Goal: Task Accomplishment & Management: Use online tool/utility

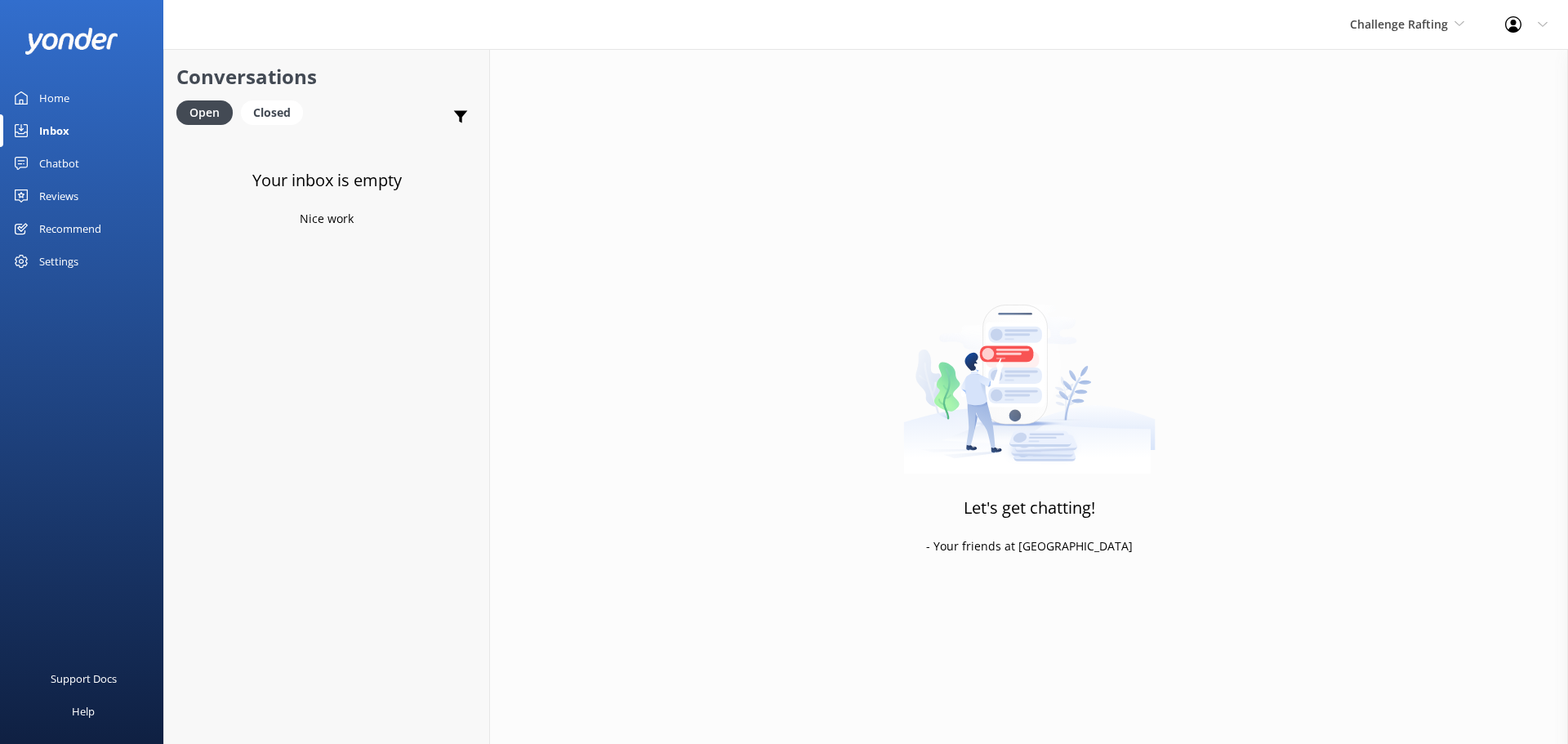
click at [50, 130] on div "Inbox" at bounding box center [54, 131] width 30 height 33
click at [1438, 17] on span "Challenge Rafting" at bounding box center [1398, 24] width 98 height 16
drag, startPoint x: 54, startPoint y: 131, endPoint x: 74, endPoint y: 130, distance: 20.0
click at [54, 131] on div "Inbox" at bounding box center [54, 131] width 30 height 33
click at [1398, 69] on link "Milford Sound Scenic Flights" at bounding box center [1411, 68] width 163 height 39
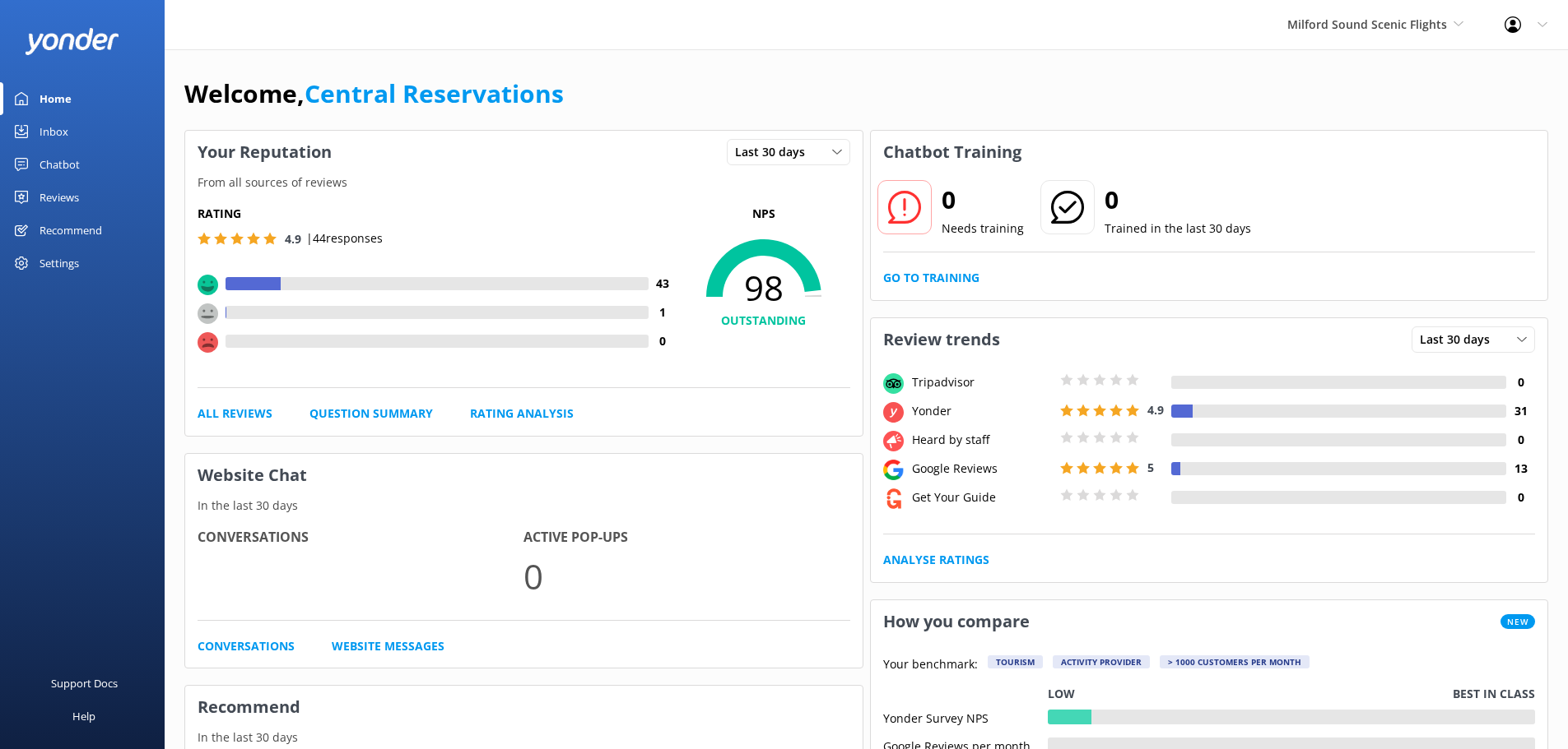
click at [63, 129] on div "Inbox" at bounding box center [53, 131] width 29 height 33
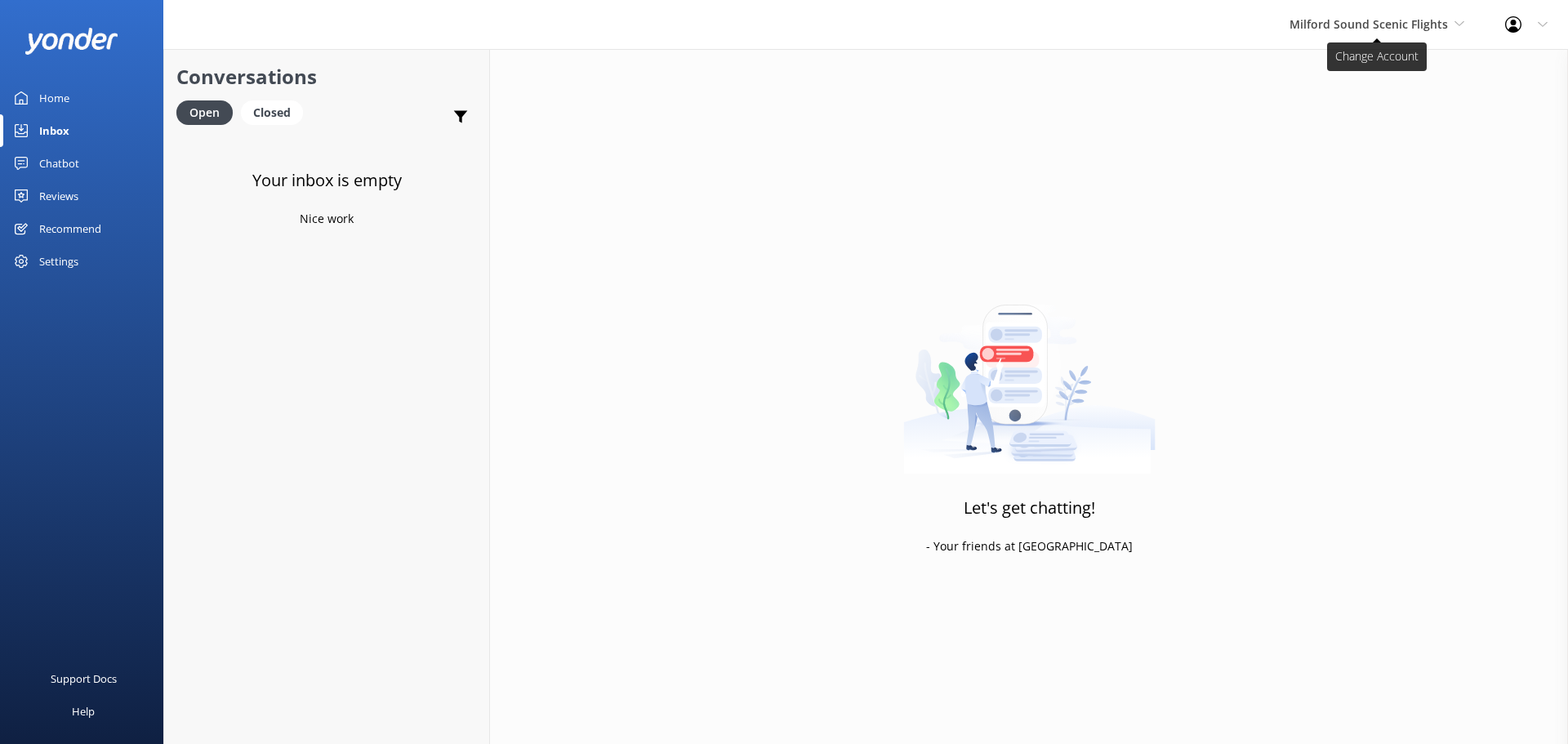
click at [1391, 33] on span "Milford Sound Scenic Flights" at bounding box center [1377, 24] width 175 height 18
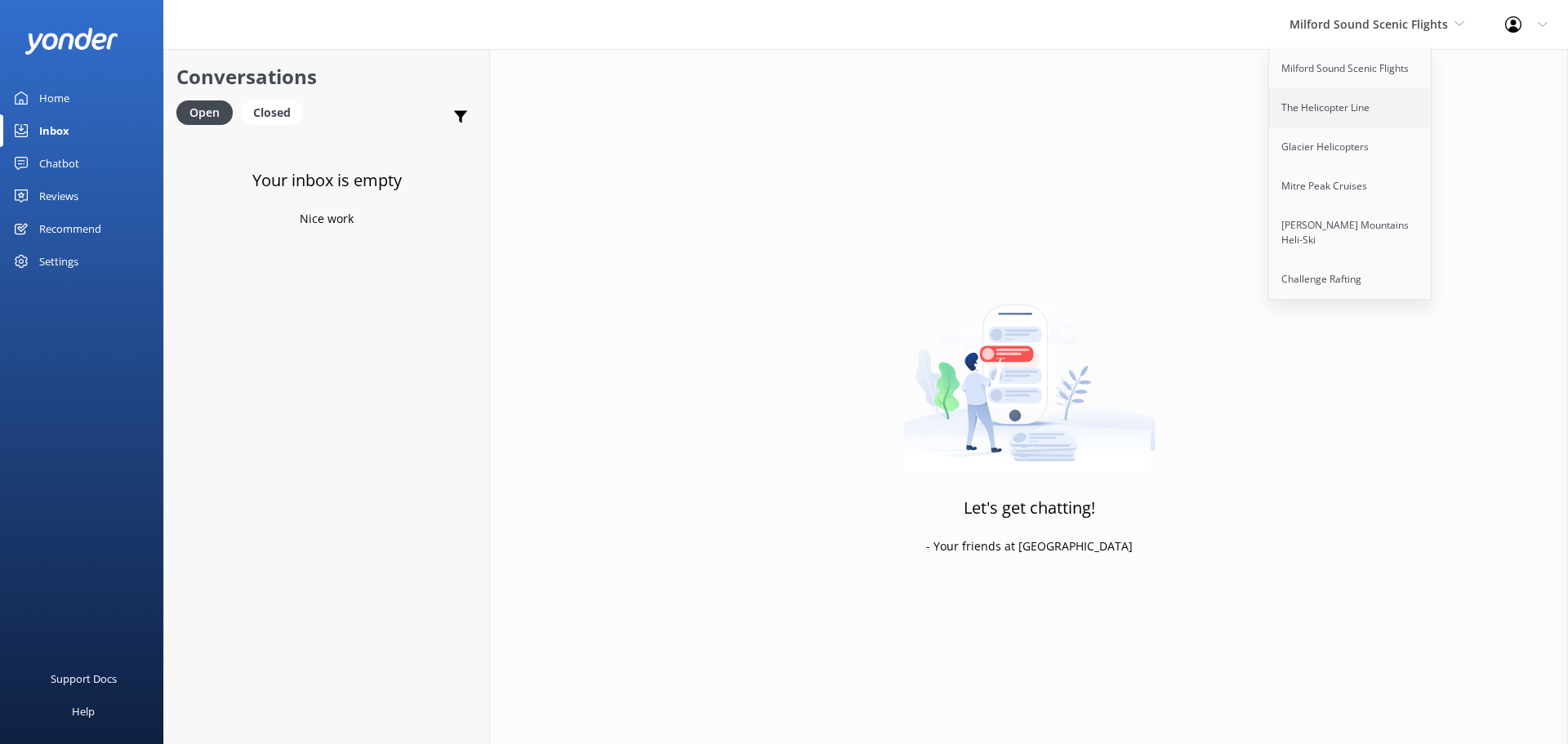
click at [1352, 120] on link "The Helicopter Line" at bounding box center [1351, 107] width 163 height 39
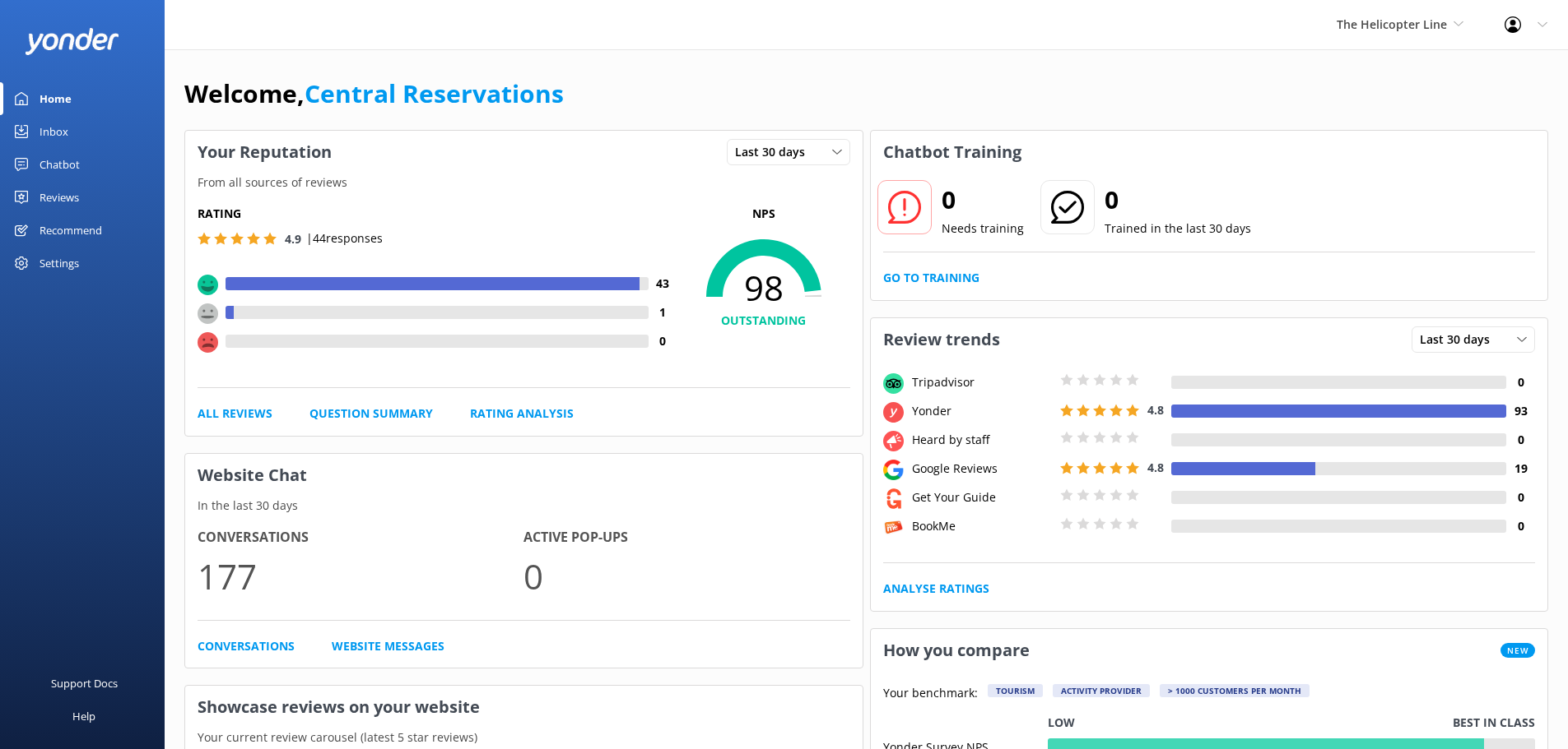
click at [46, 132] on div "Inbox" at bounding box center [53, 131] width 29 height 33
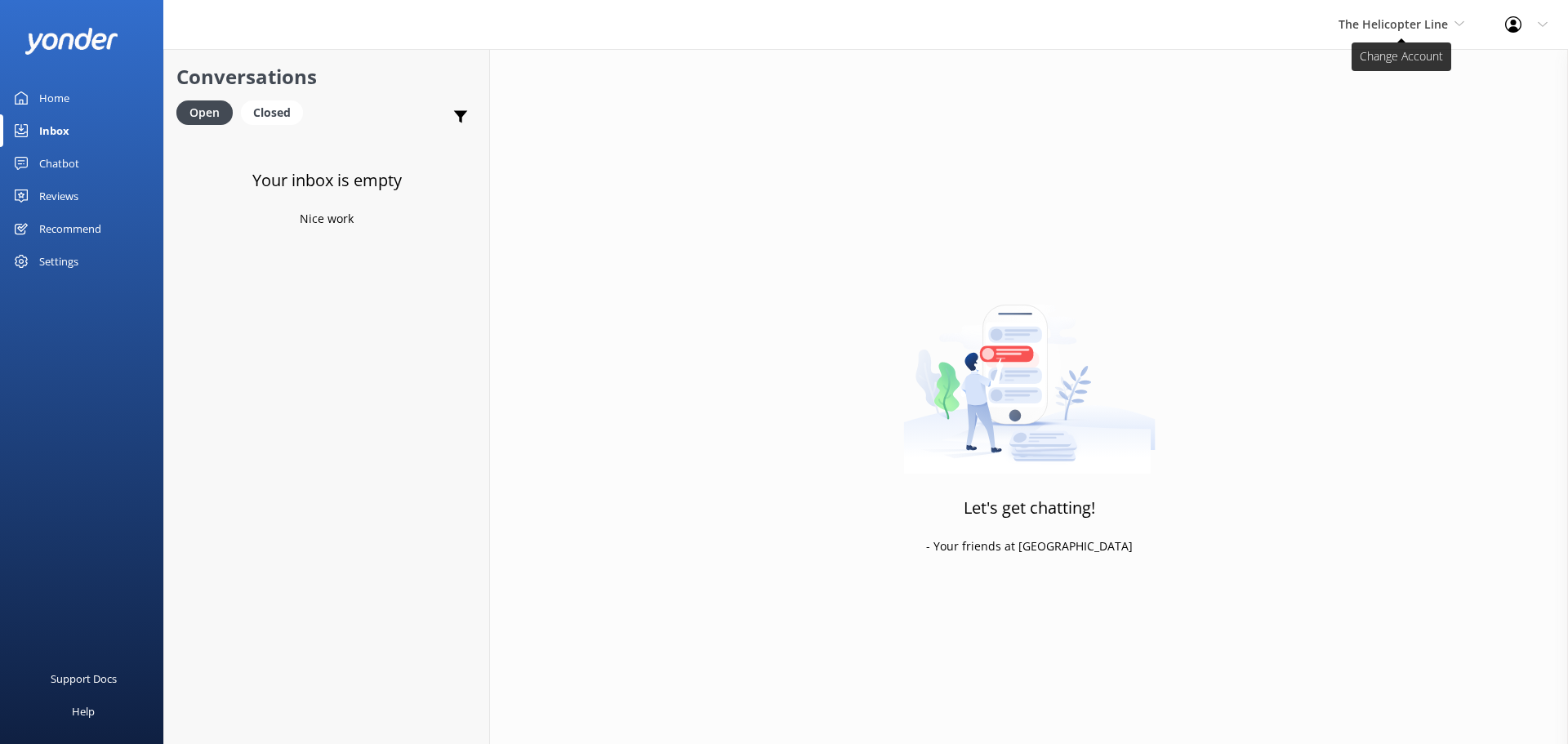
click at [1379, 22] on span "The Helicopter Line" at bounding box center [1393, 24] width 110 height 16
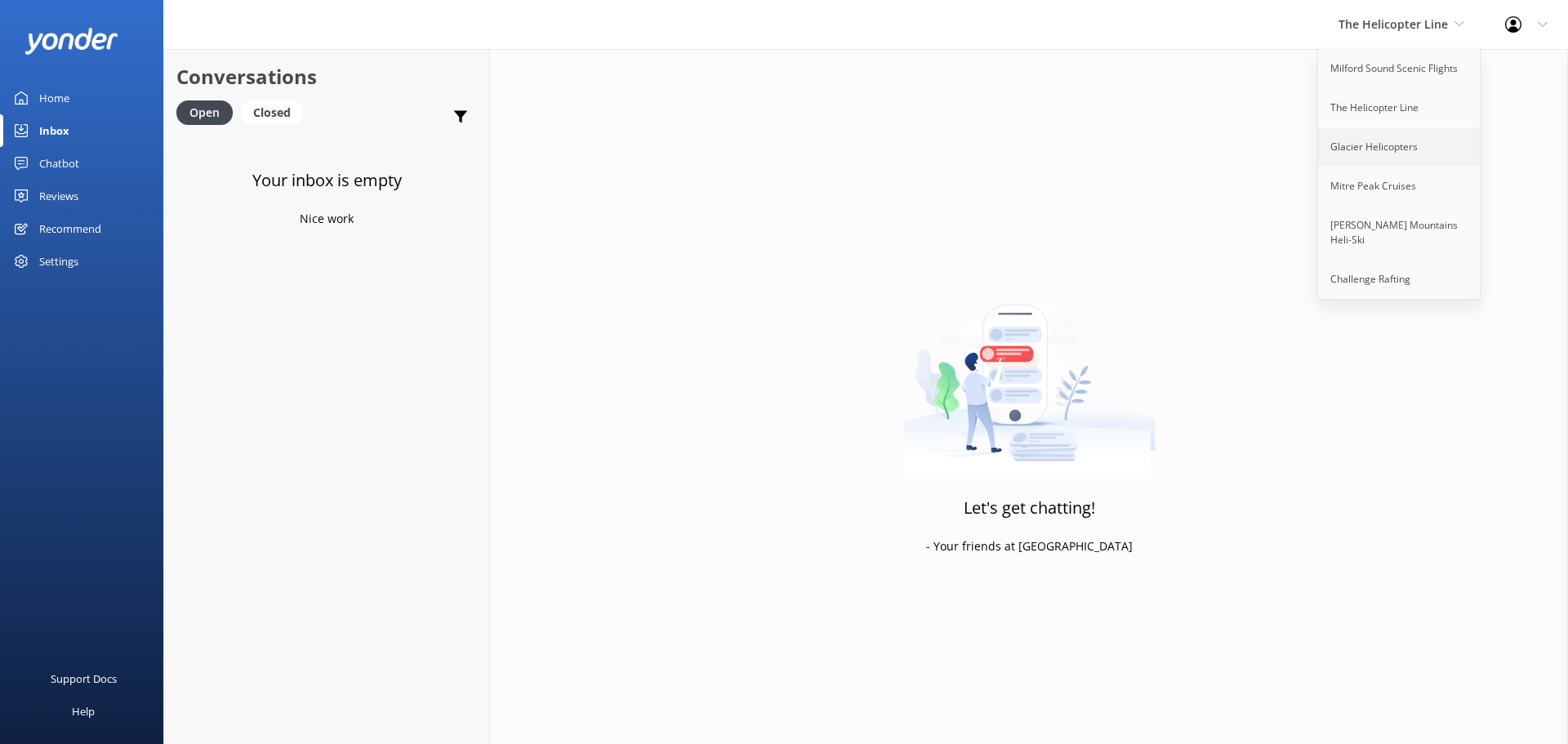
click at [1378, 152] on link "Glacier Helicopters" at bounding box center [1400, 146] width 163 height 39
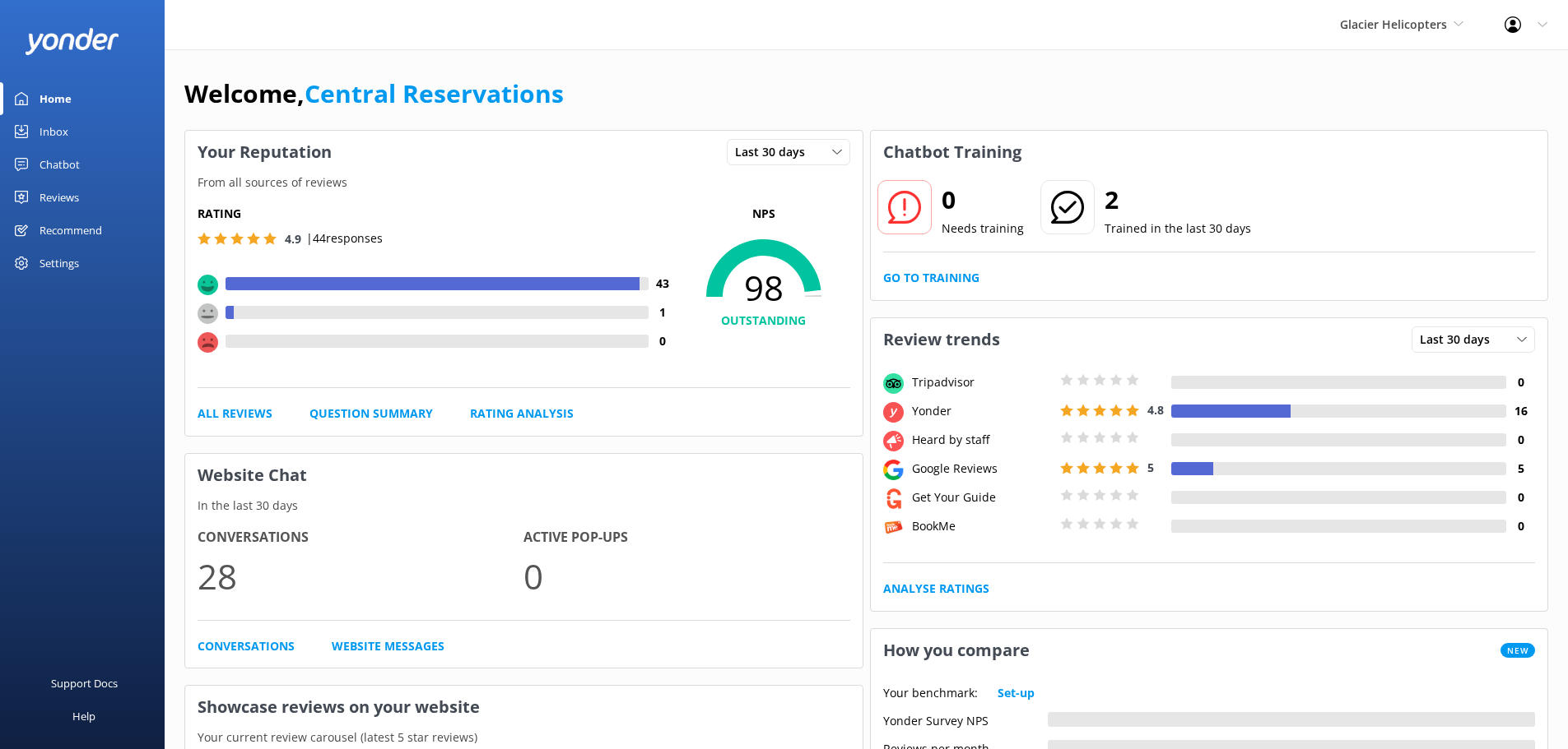
click at [71, 139] on link "Inbox" at bounding box center [82, 131] width 165 height 33
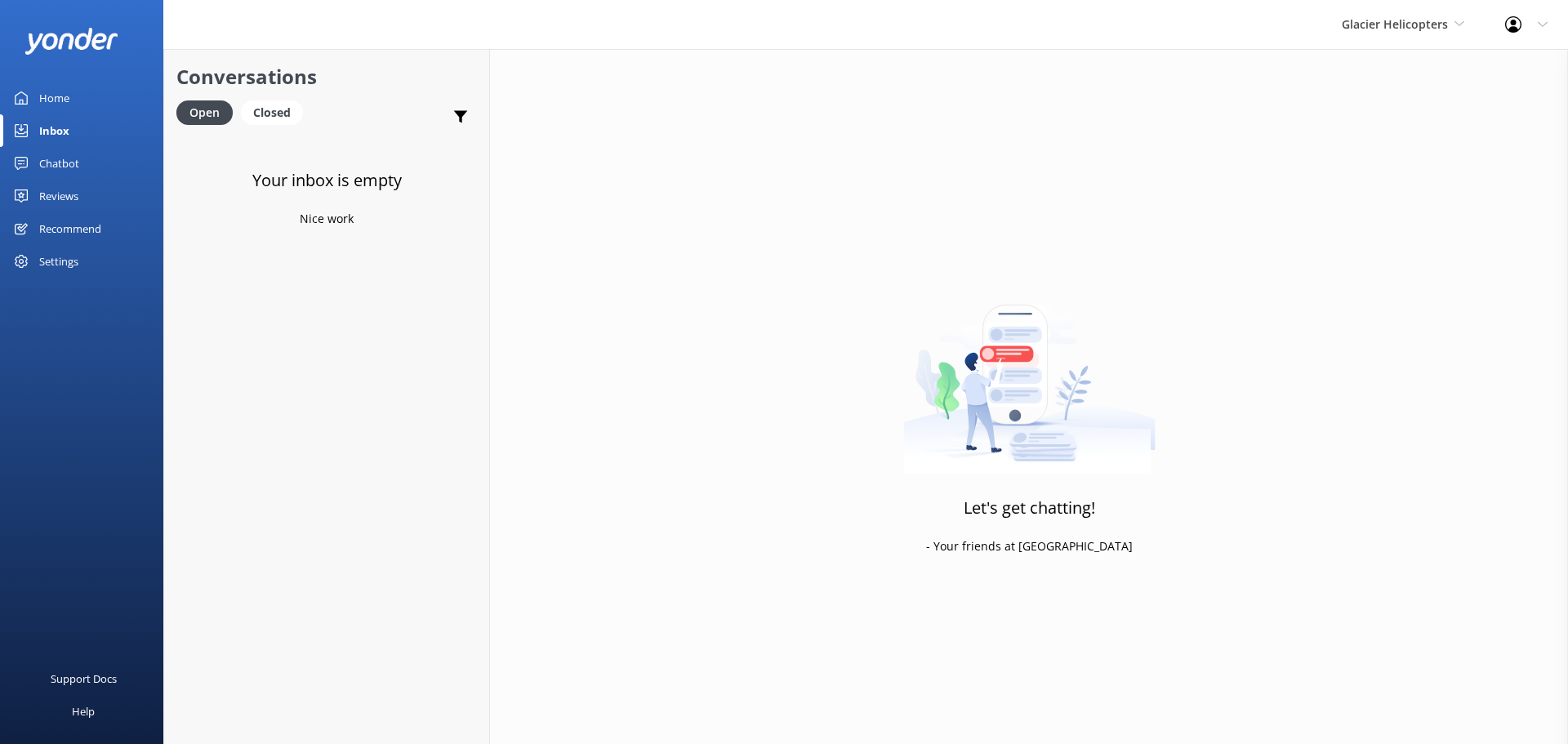
click at [1387, 36] on div "Glacier Helicopters Milford Sound Scenic Flights The Helicopter Line Glacier He…" at bounding box center [1403, 24] width 163 height 49
click at [1406, 173] on link "Mitre Peak Cruises" at bounding box center [1403, 186] width 163 height 39
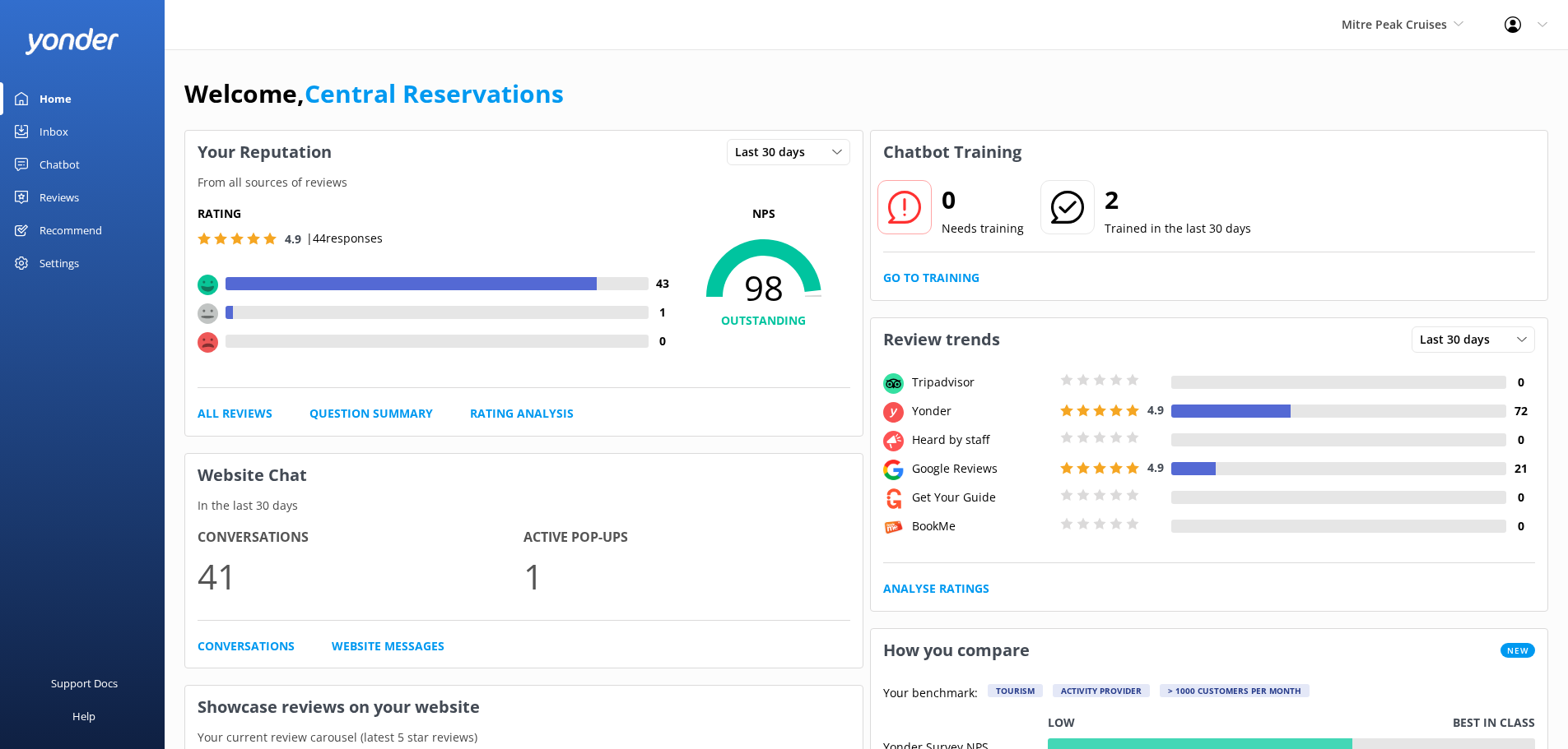
click at [87, 133] on link "Inbox" at bounding box center [82, 131] width 165 height 33
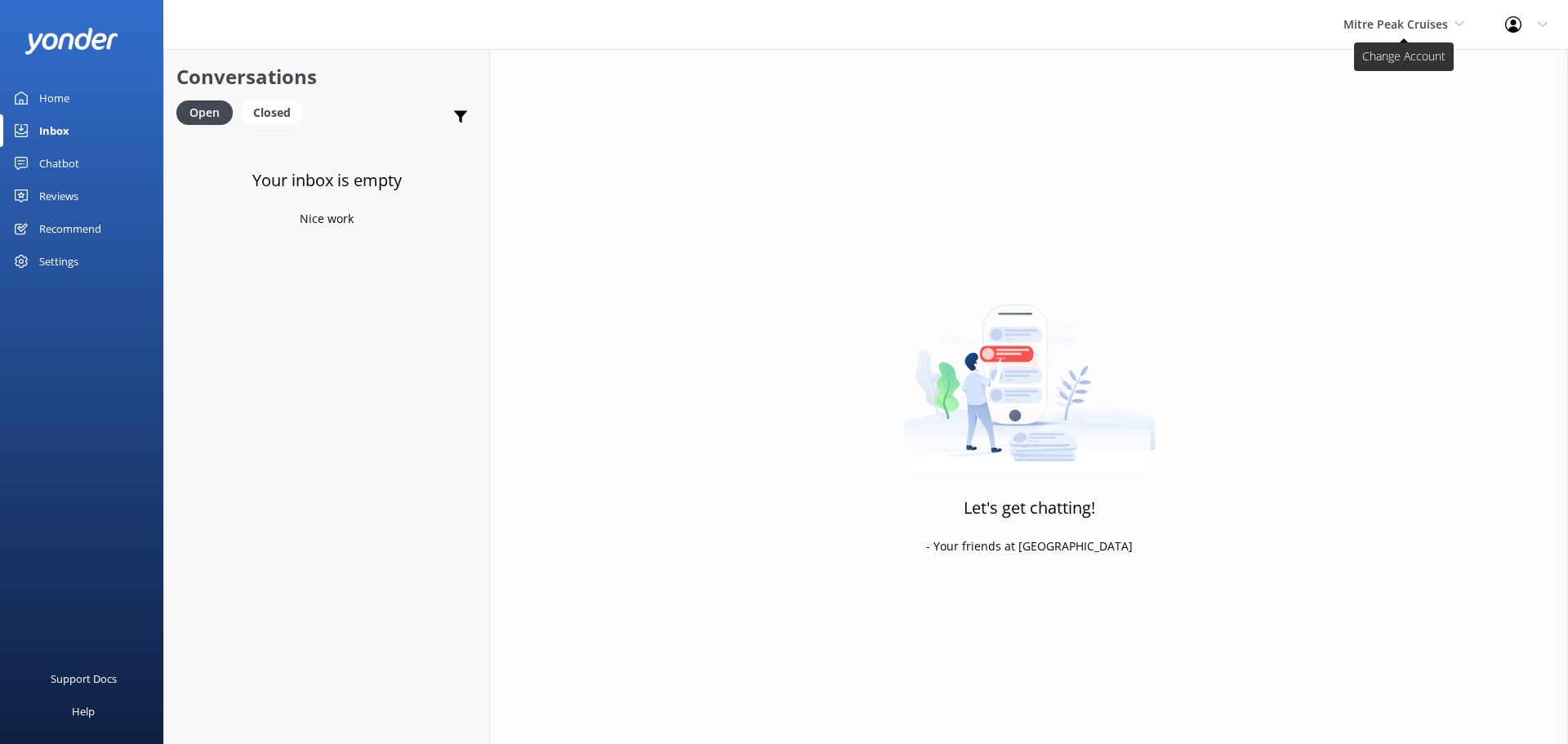
click at [1403, 25] on span "Mitre Peak Cruises" at bounding box center [1396, 24] width 104 height 16
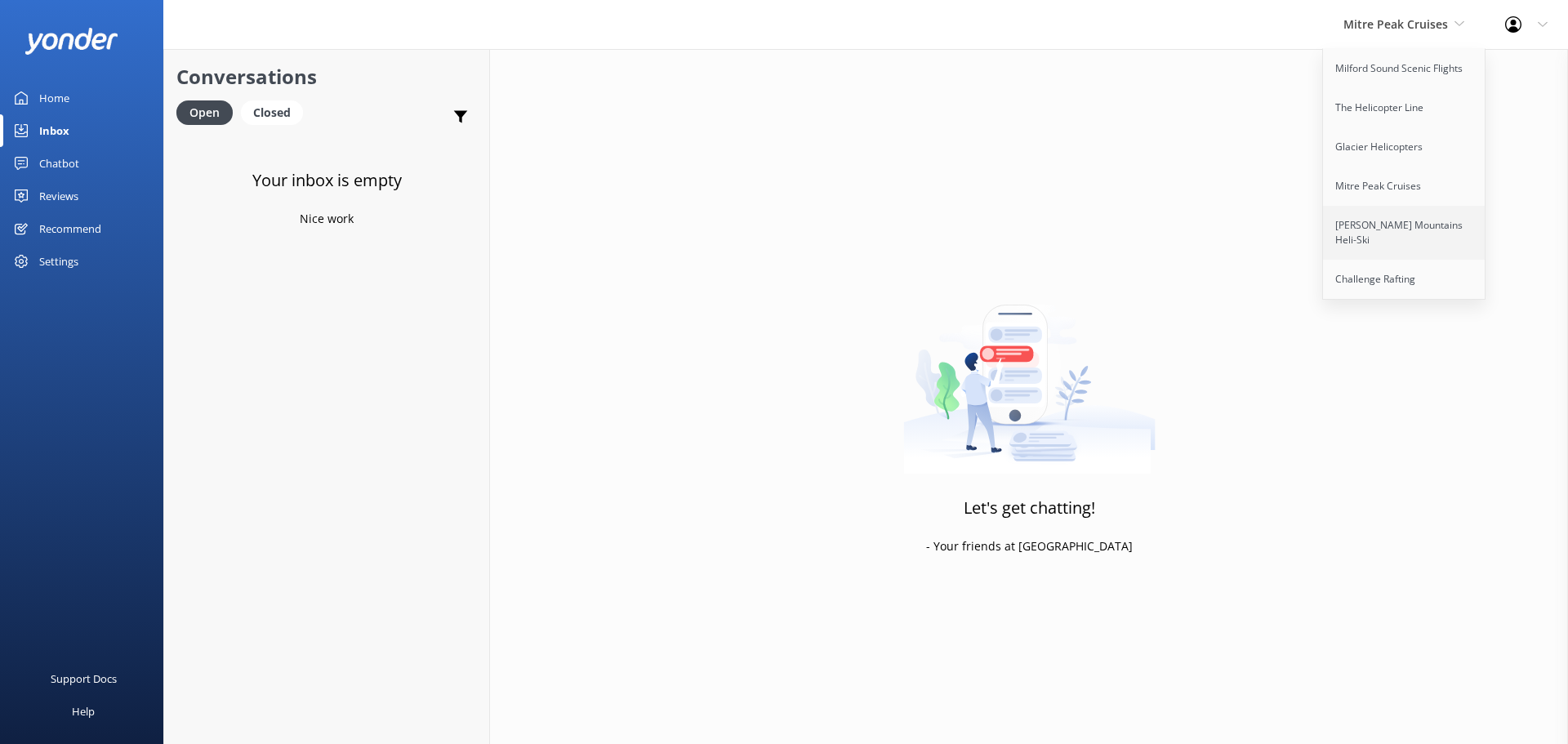
click at [1363, 231] on link "[PERSON_NAME] Mountains Heli-Ski" at bounding box center [1405, 233] width 163 height 54
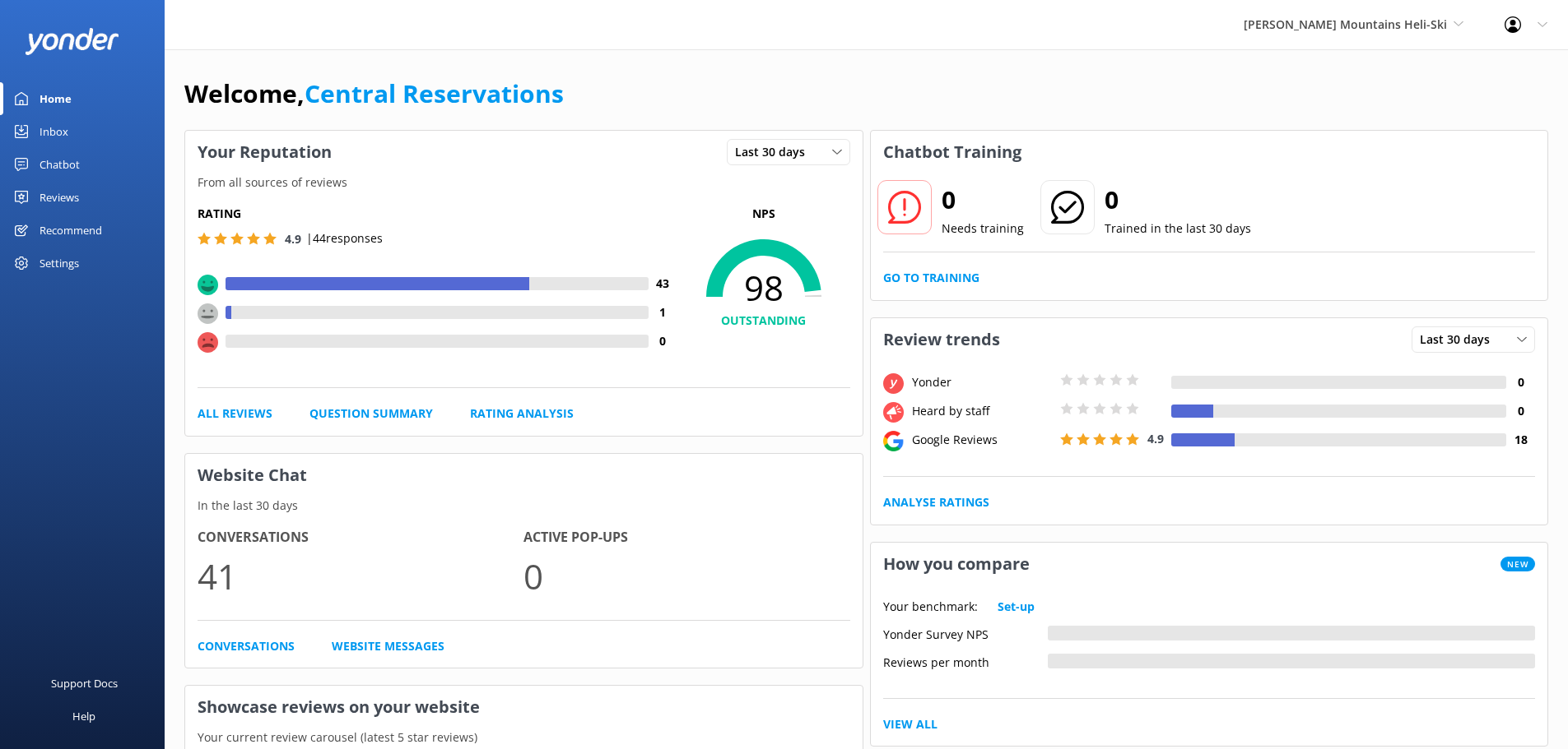
click at [60, 130] on div "Inbox" at bounding box center [53, 131] width 29 height 33
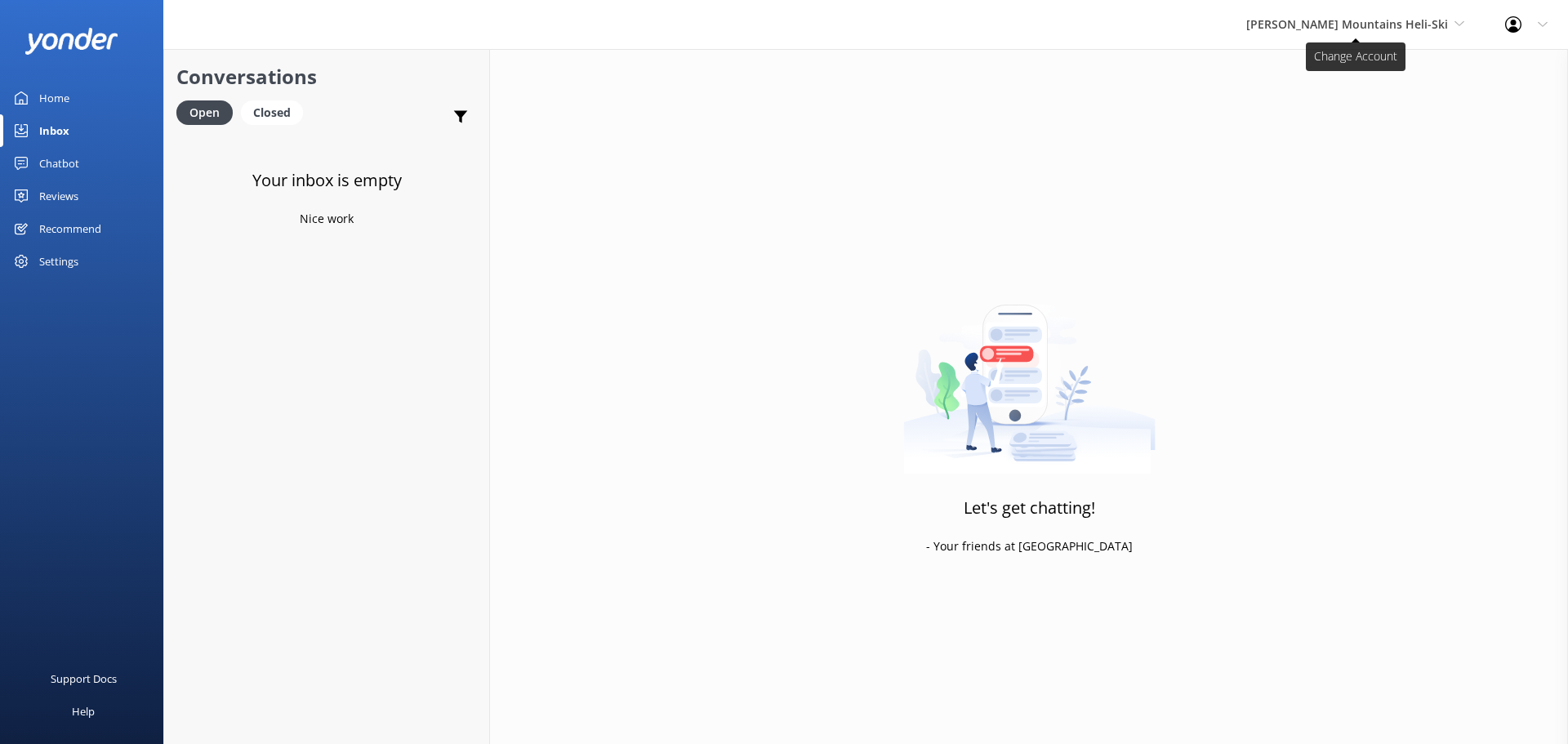
click at [1400, 20] on span "[PERSON_NAME] Mountains Heli-Ski" at bounding box center [1347, 24] width 202 height 16
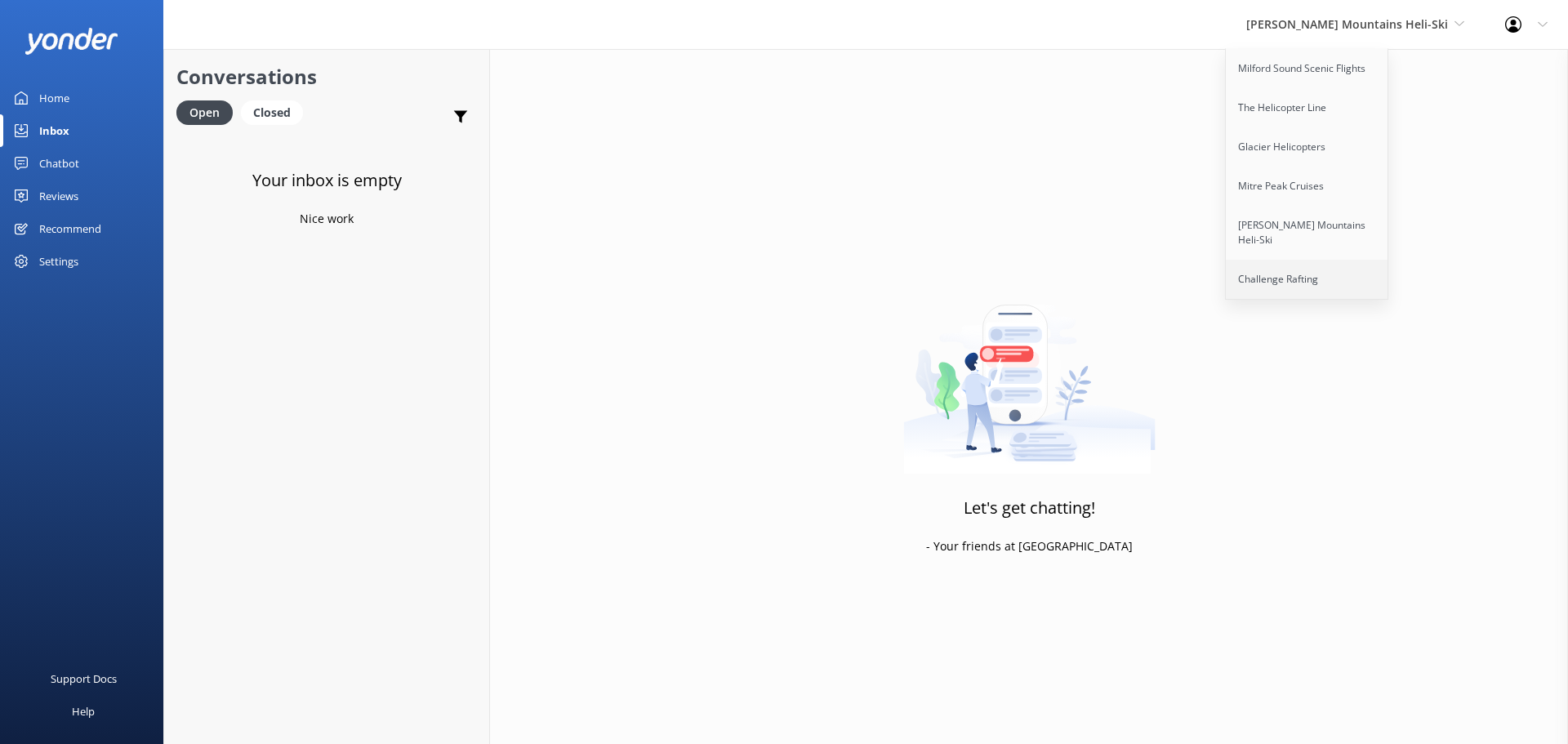
click at [1388, 260] on link "Challenge Rafting" at bounding box center [1307, 279] width 163 height 39
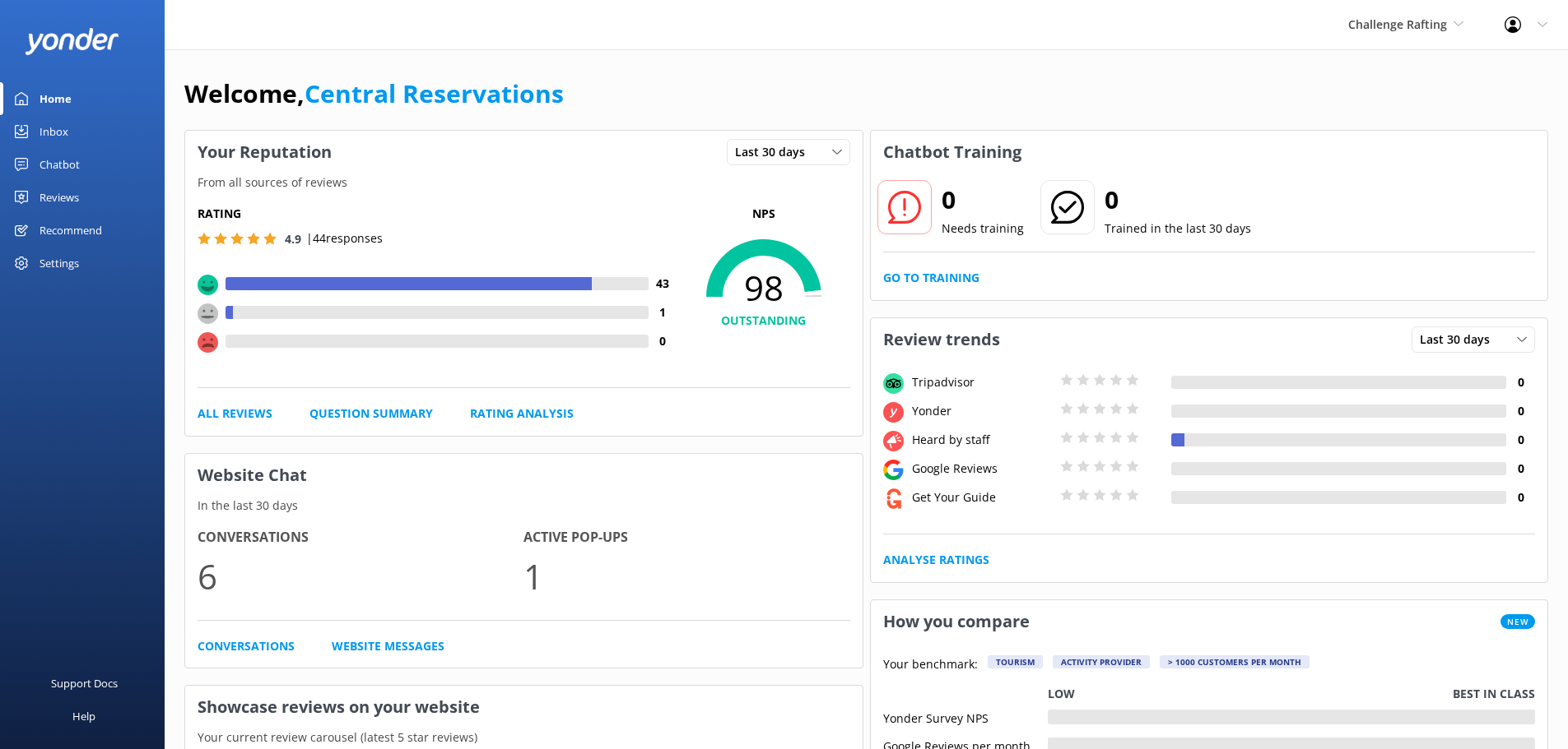
click at [62, 140] on div "Inbox" at bounding box center [53, 131] width 29 height 33
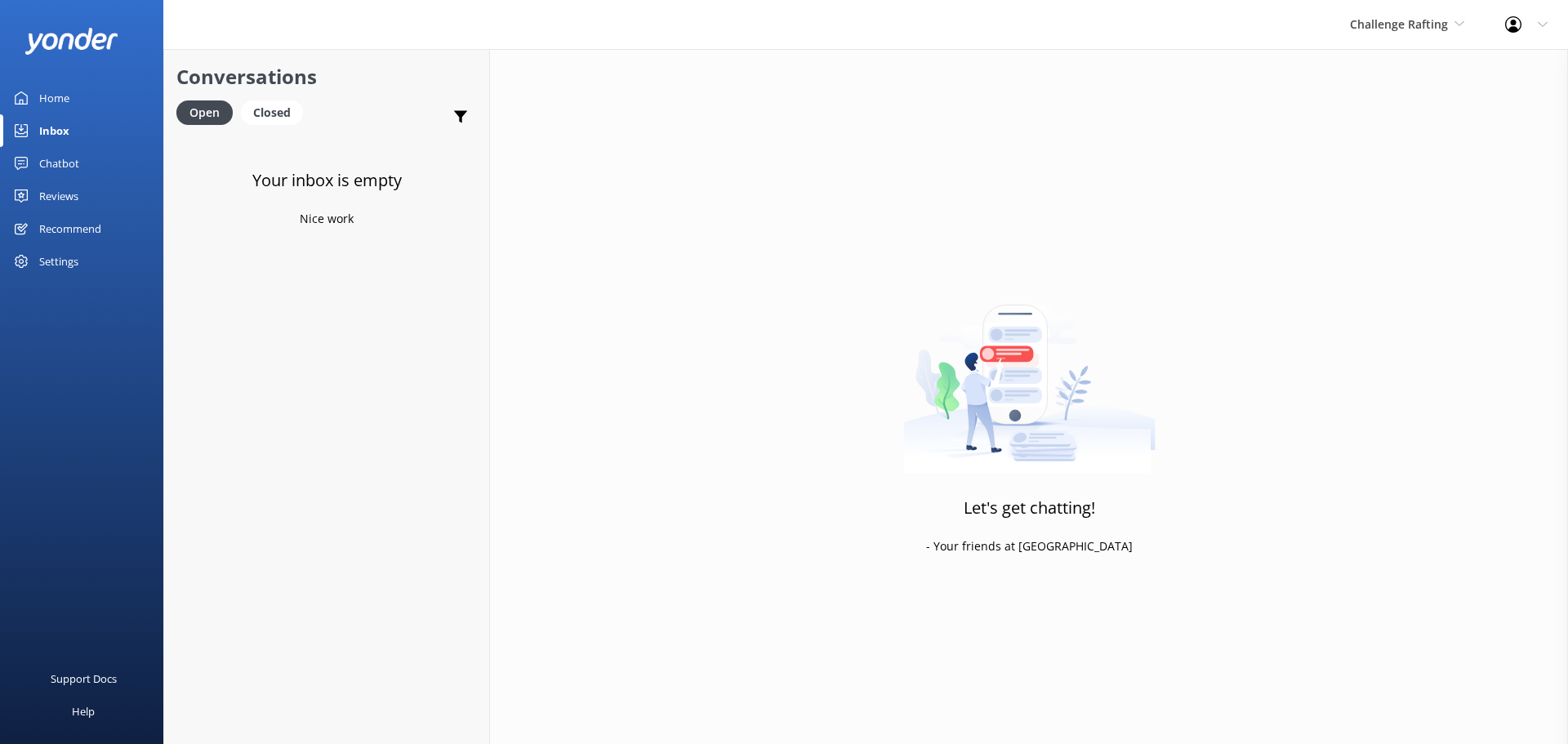
click at [51, 130] on div "Inbox" at bounding box center [54, 131] width 30 height 33
click at [1386, 9] on div "Challenge Rafting Milford Sound Scenic Flights The Helicopter Line Glacier Heli…" at bounding box center [1407, 24] width 155 height 49
click at [1398, 63] on link "Milford Sound Scenic Flights" at bounding box center [1411, 68] width 163 height 39
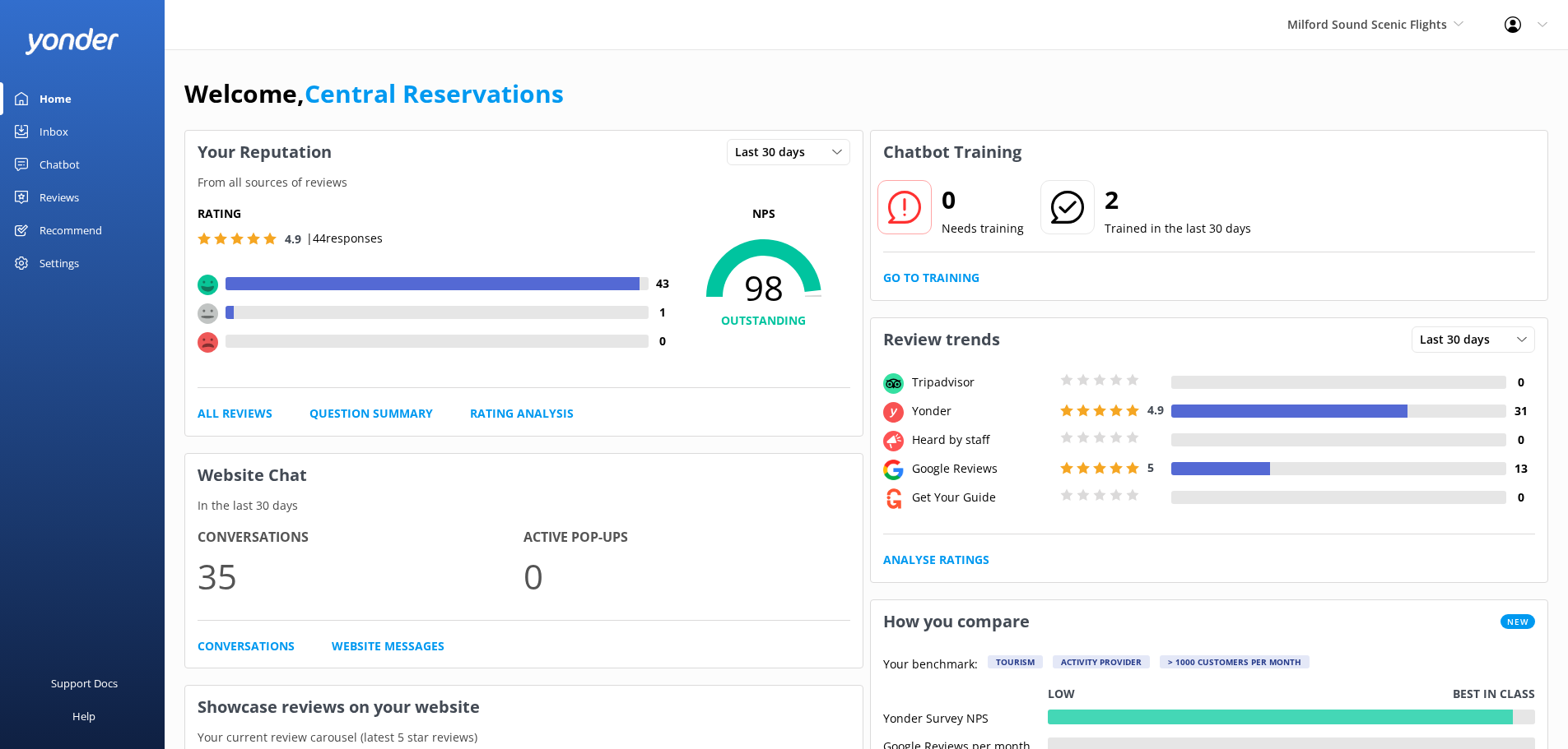
drag, startPoint x: 131, startPoint y: 37, endPoint x: 33, endPoint y: 39, distance: 98.0
click at [33, 39] on div at bounding box center [82, 41] width 165 height 82
click at [329, 26] on div "Milford Sound Scenic Flights Milford Sound Scenic Flights The Helicopter Line G…" at bounding box center [784, 25] width 1568 height 49
click at [59, 128] on div "Inbox" at bounding box center [53, 131] width 29 height 33
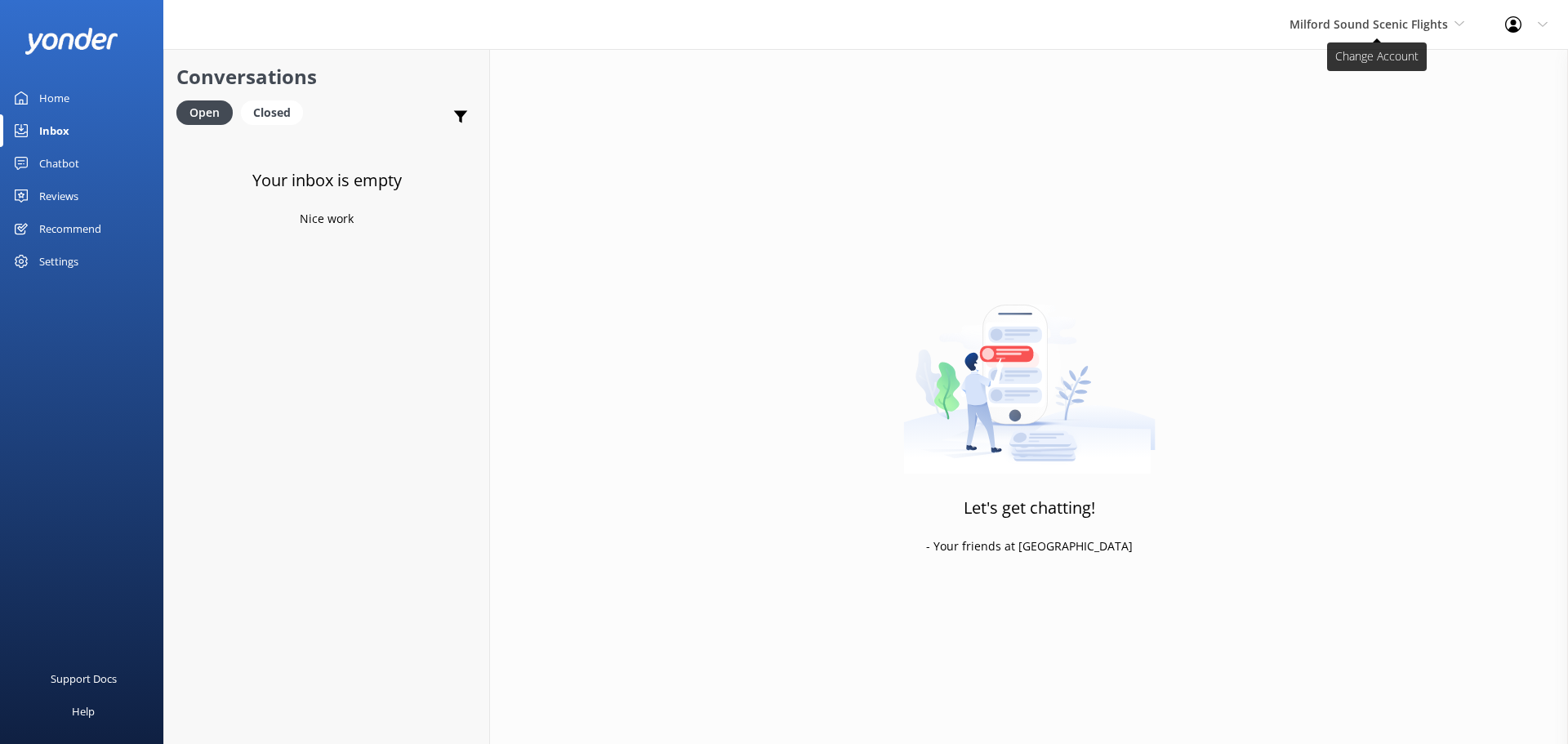
click at [1392, 26] on span "Milford Sound Scenic Flights" at bounding box center [1369, 24] width 158 height 16
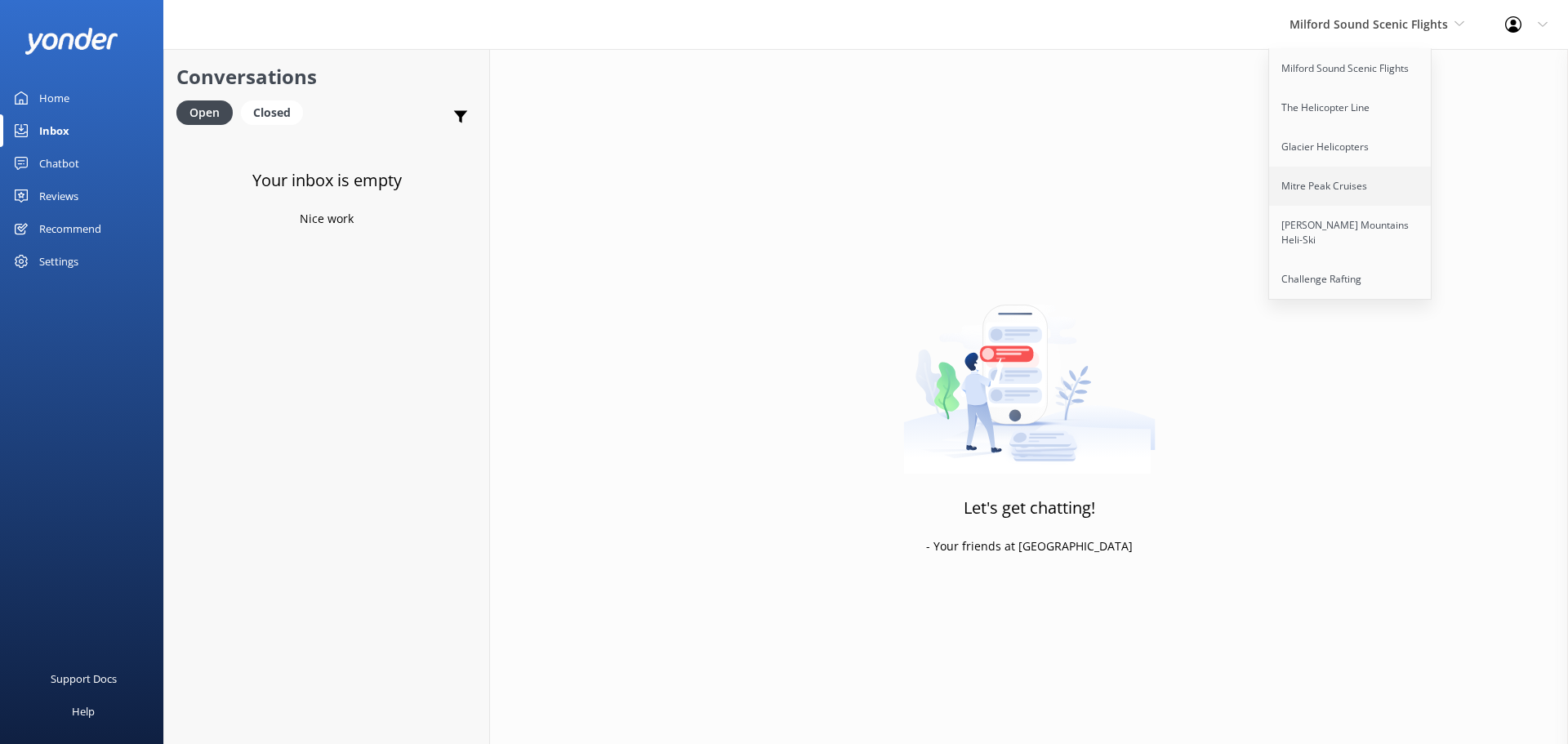
click at [1336, 185] on link "Mitre Peak Cruises" at bounding box center [1351, 186] width 163 height 39
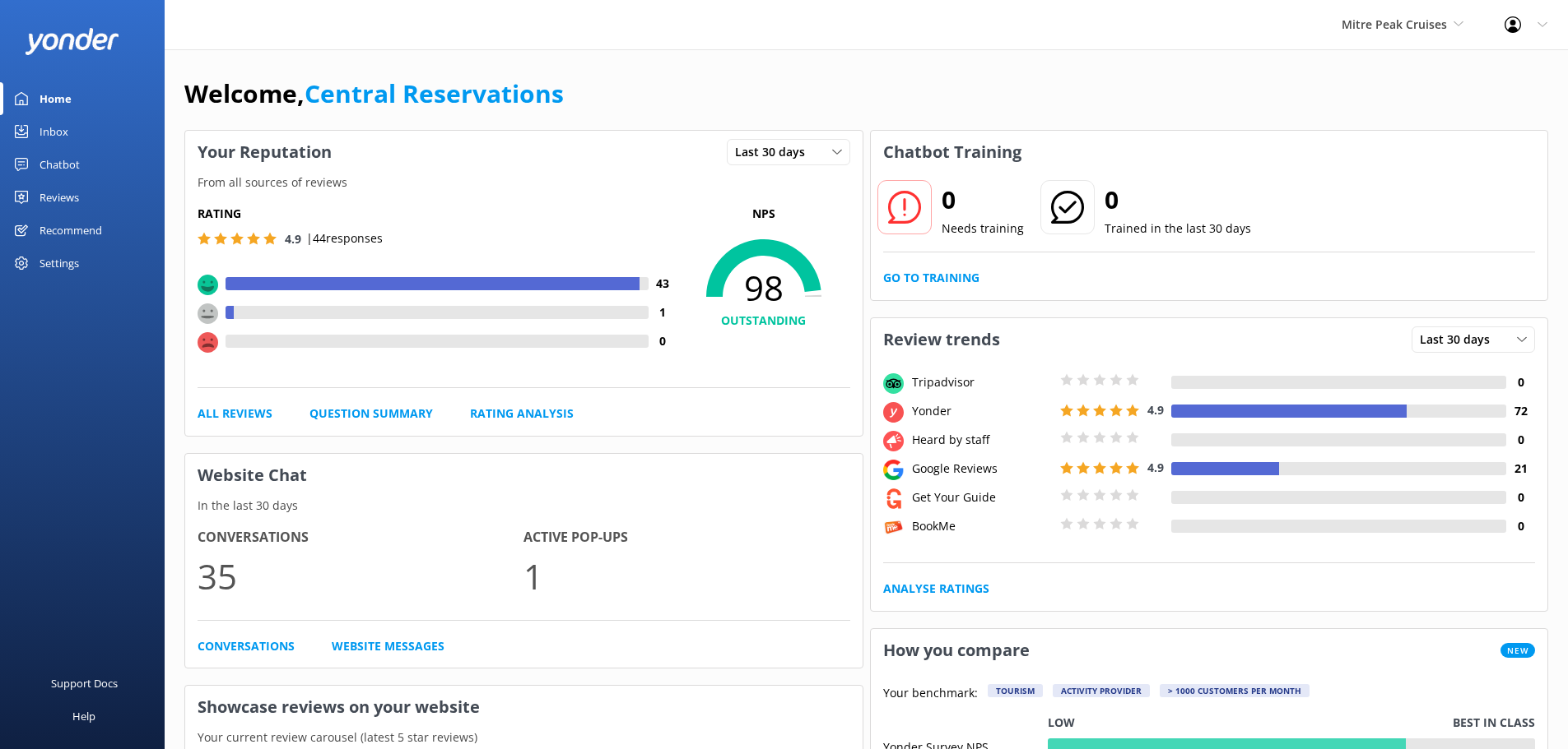
click at [62, 135] on div "Inbox" at bounding box center [53, 131] width 29 height 33
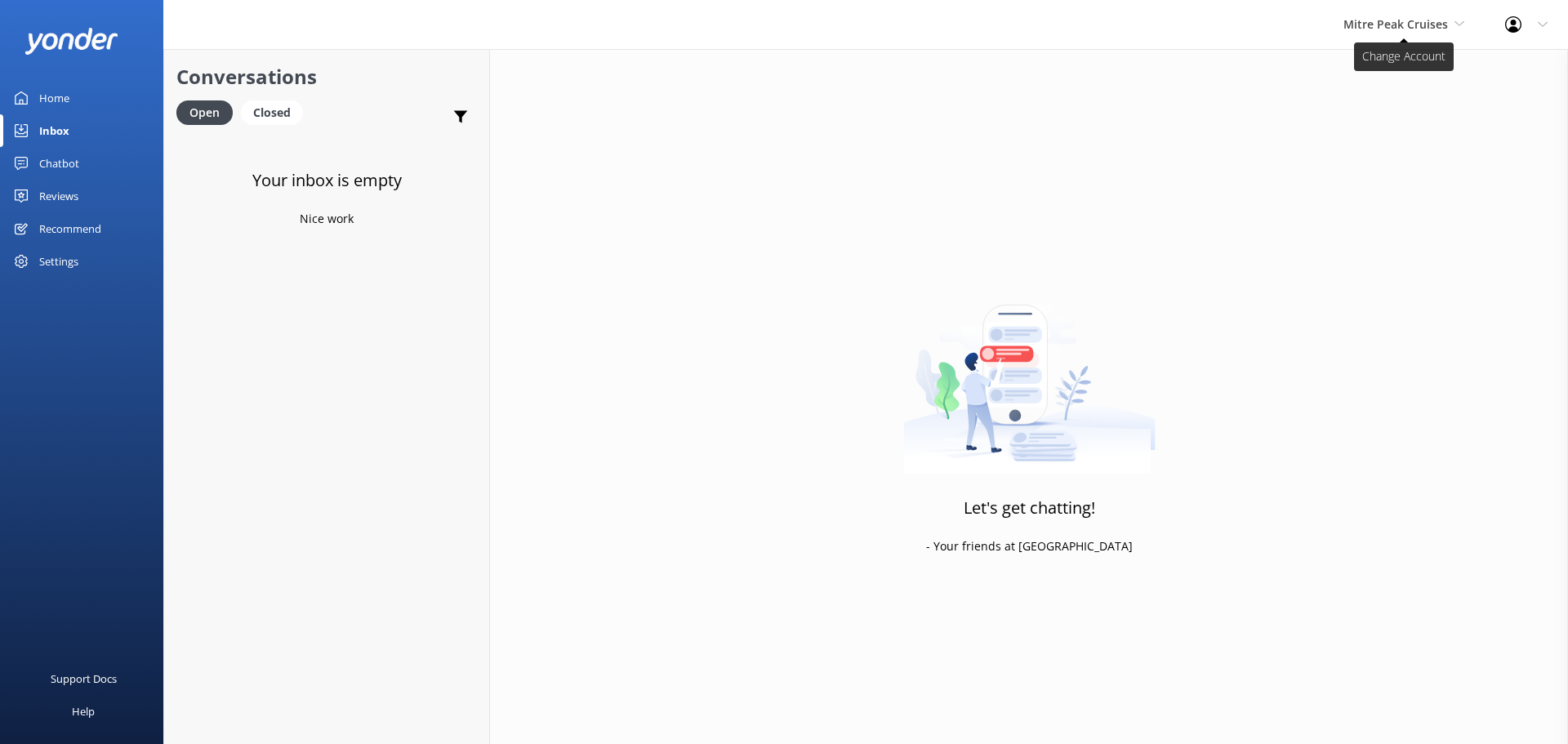
click at [1411, 24] on span "Mitre Peak Cruises" at bounding box center [1396, 24] width 104 height 16
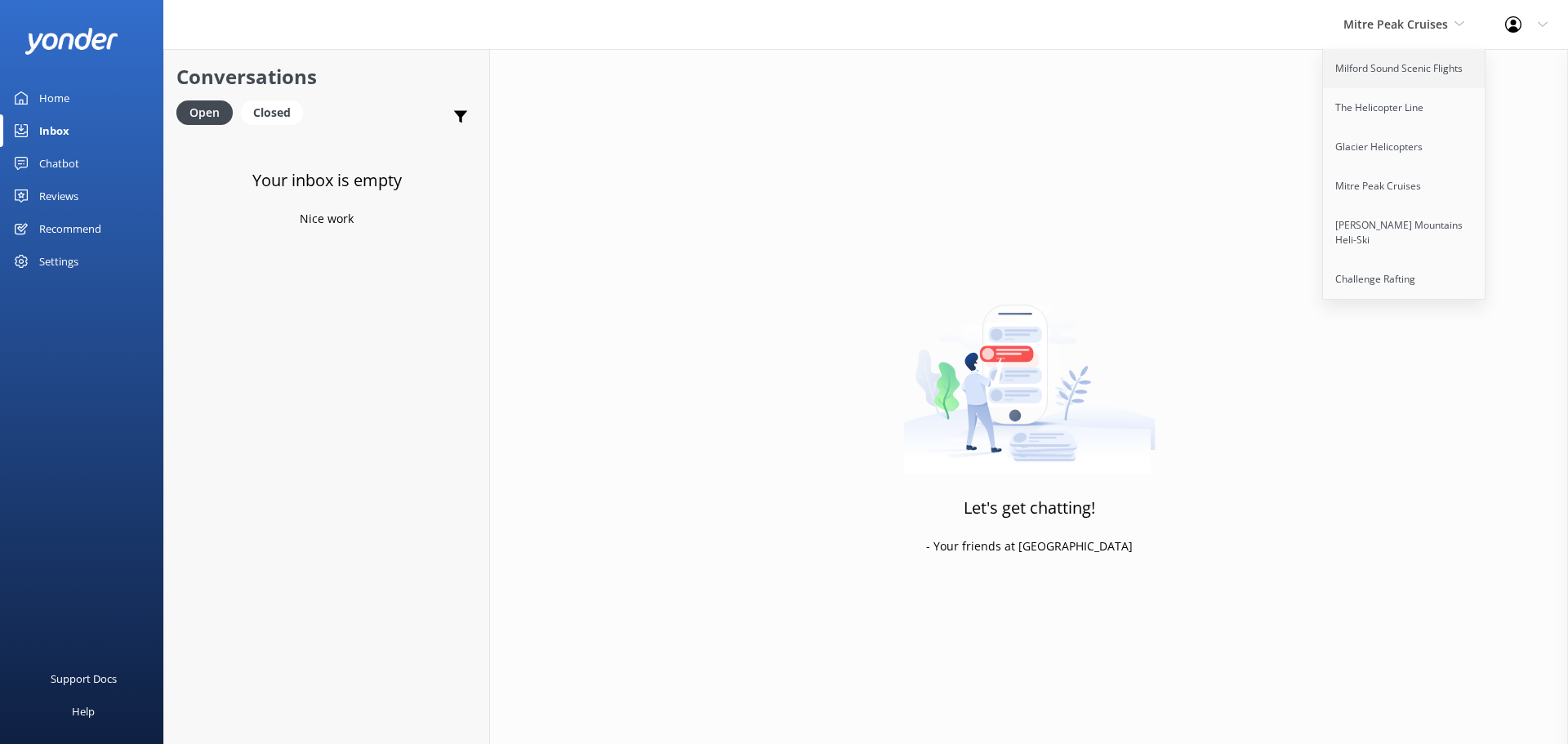
click at [1419, 78] on link "Milford Sound Scenic Flights" at bounding box center [1405, 68] width 163 height 39
